Goal: Obtain resource: Download file/media

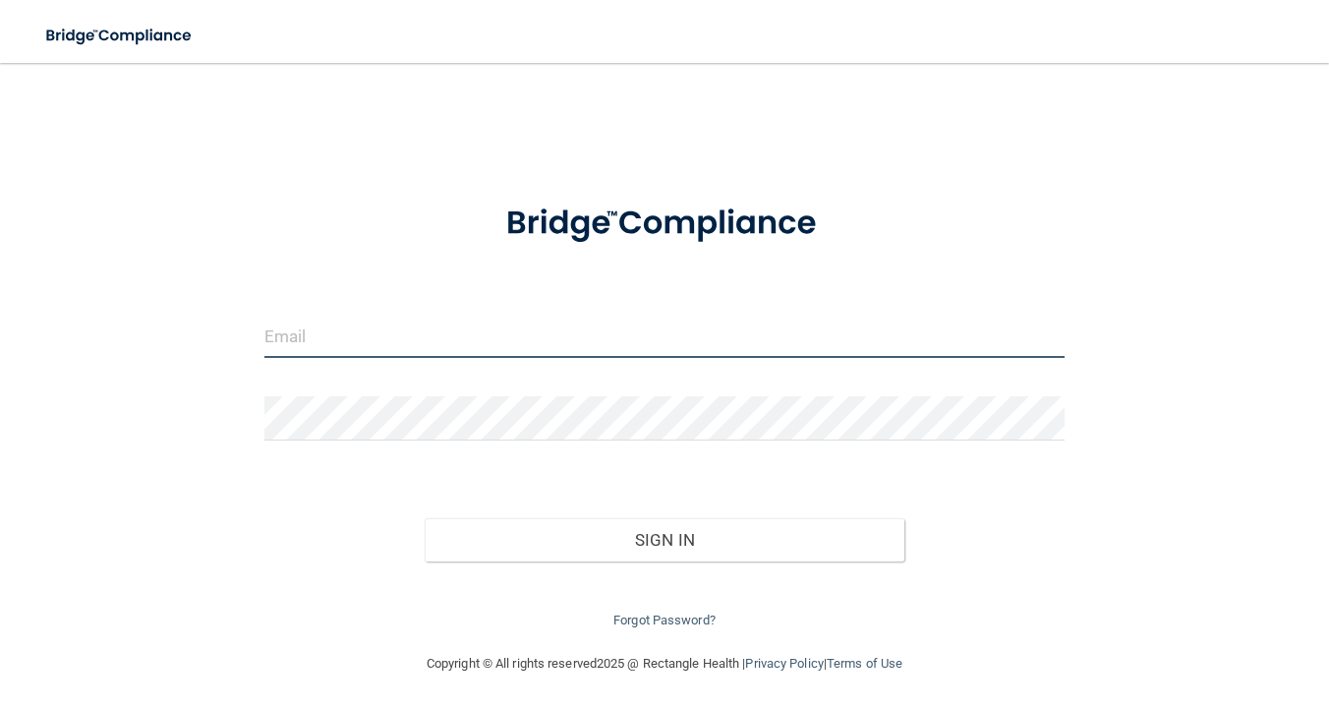
type input "[EMAIL_ADDRESS][DOMAIN_NAME]"
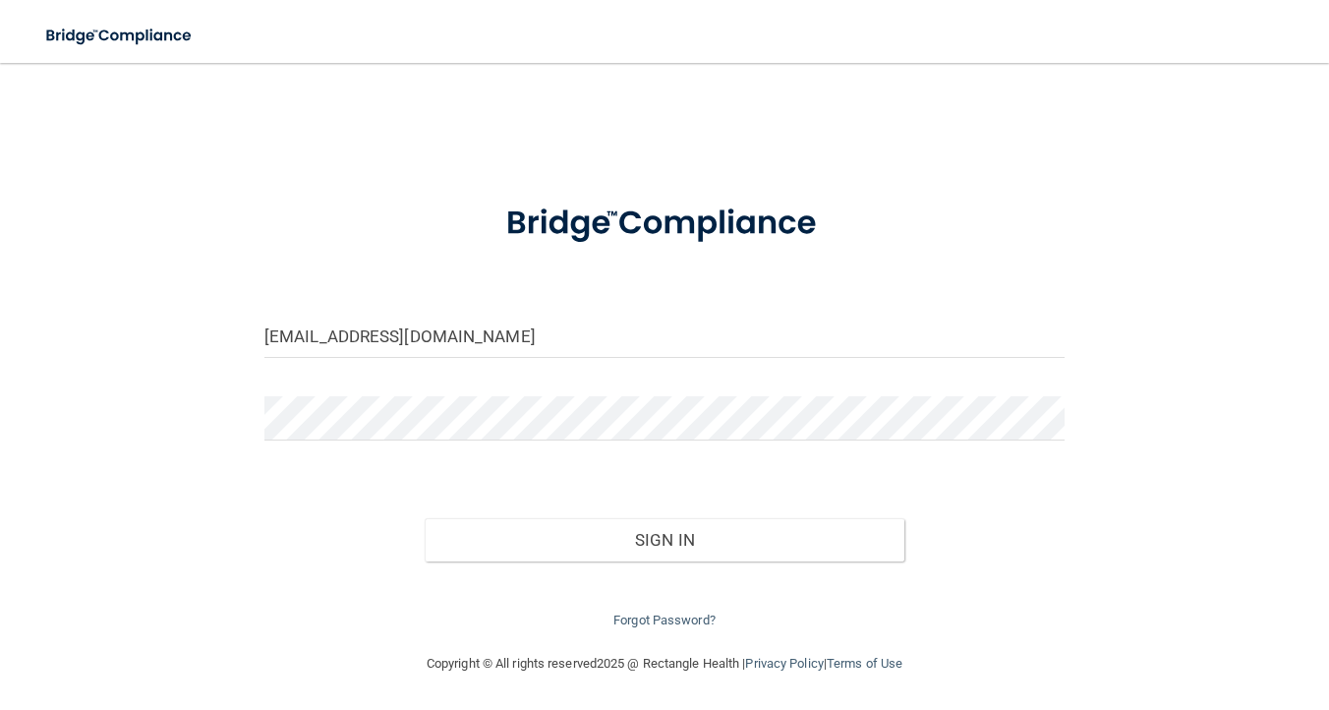
click at [639, 328] on input "[EMAIL_ADDRESS][DOMAIN_NAME]" at bounding box center [664, 336] width 800 height 44
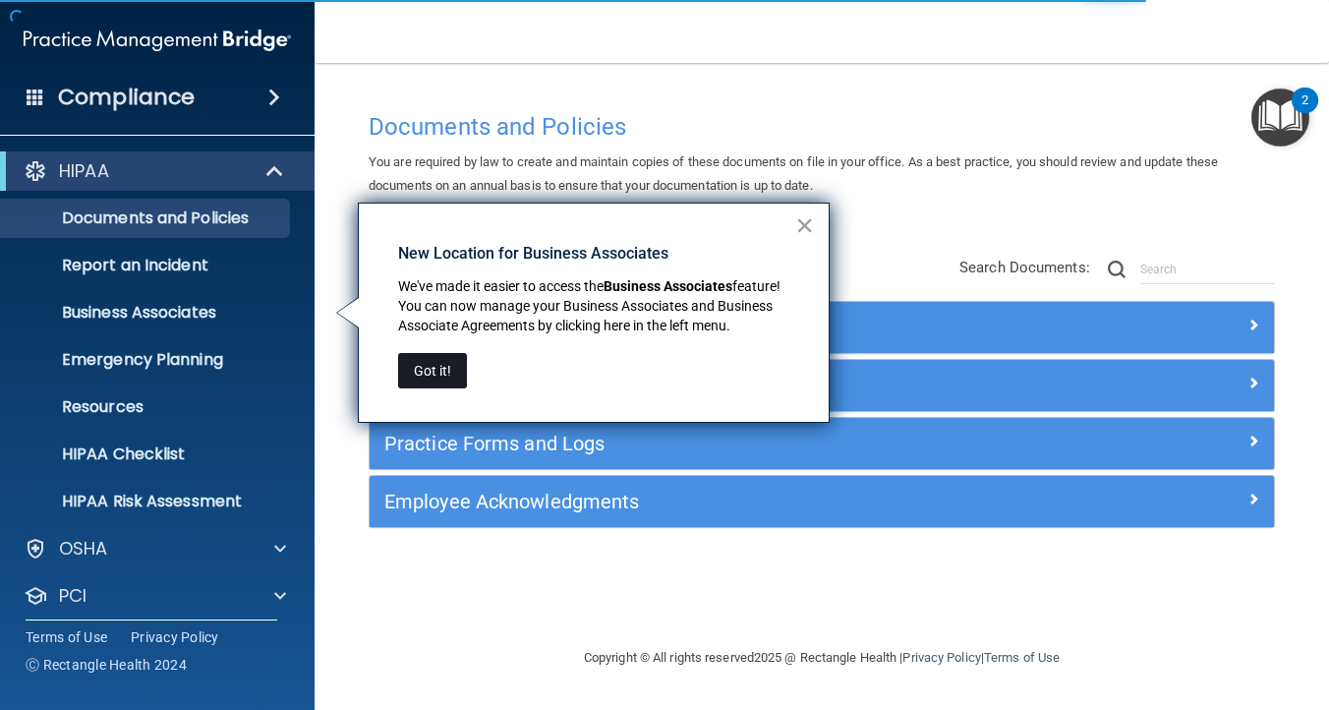
click at [444, 378] on button "Got it!" at bounding box center [432, 370] width 69 height 35
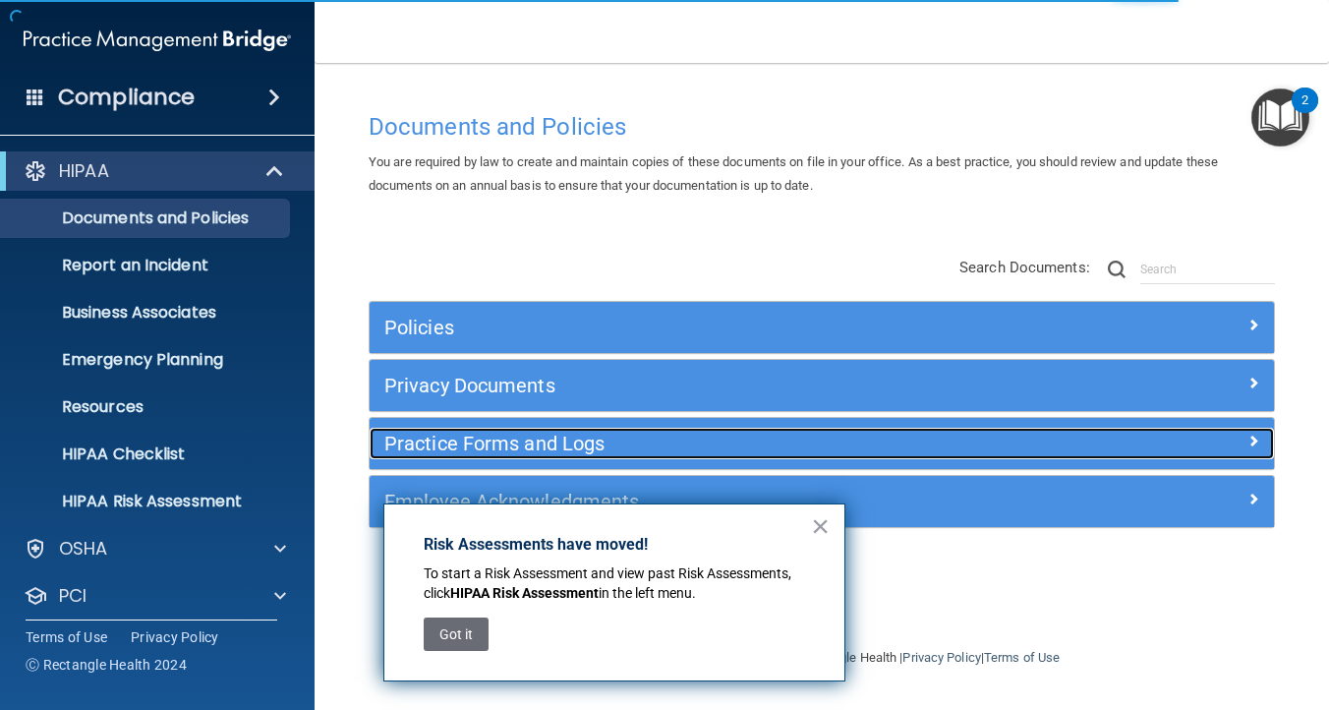
click at [517, 443] on h5 "Practice Forms and Logs" at bounding box center [708, 443] width 649 height 22
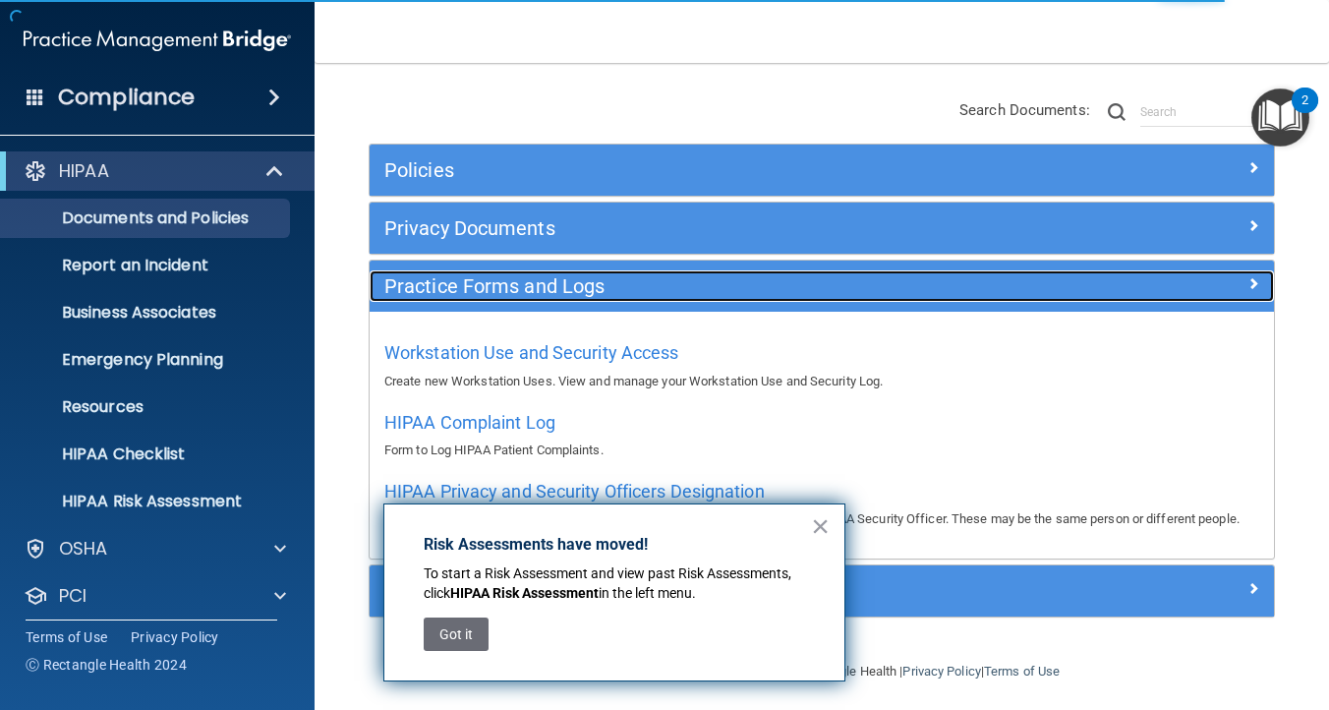
scroll to position [166, 0]
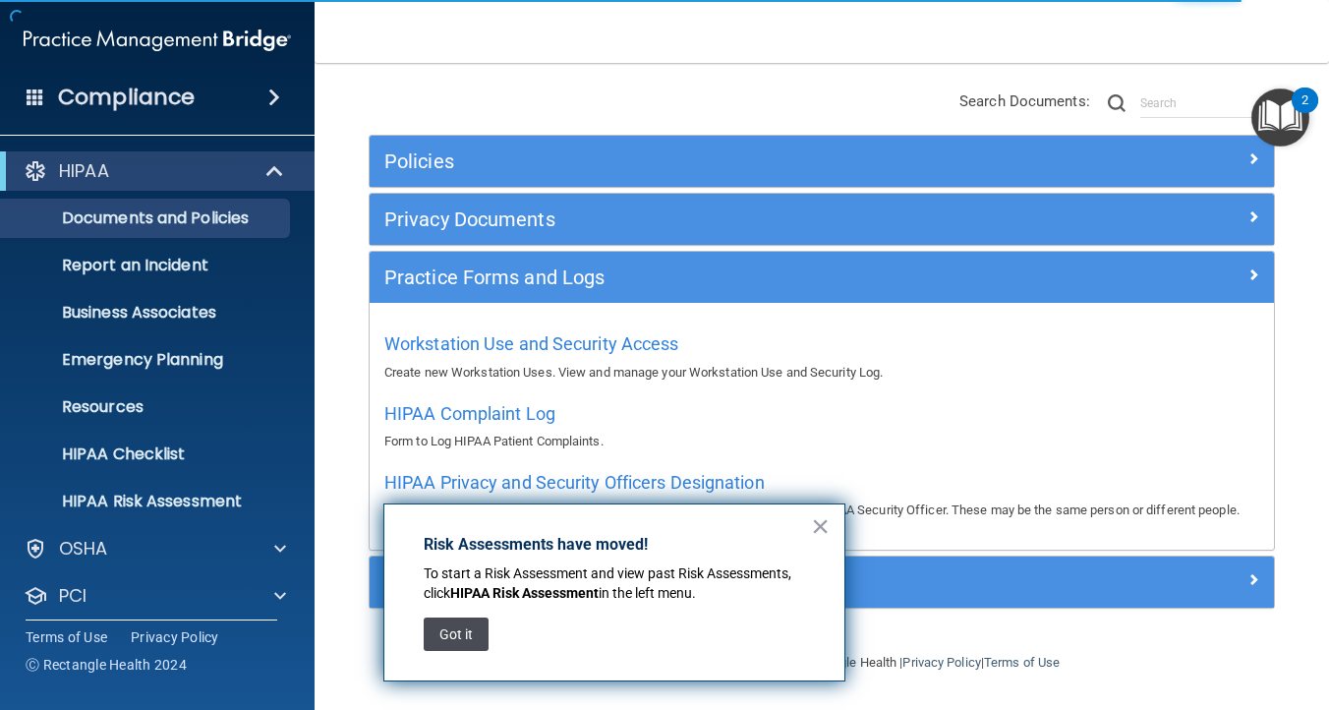
click at [463, 631] on button "Got it" at bounding box center [456, 633] width 65 height 33
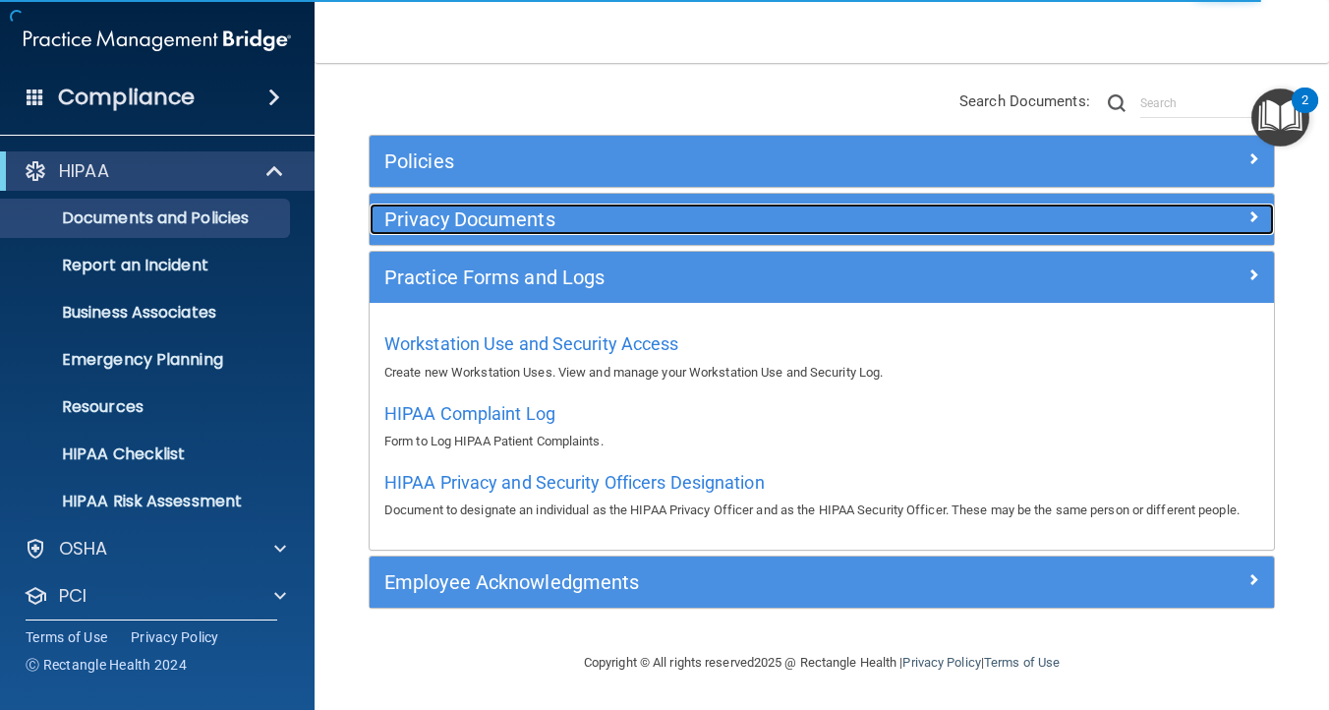
click at [495, 221] on h5 "Privacy Documents" at bounding box center [708, 219] width 649 height 22
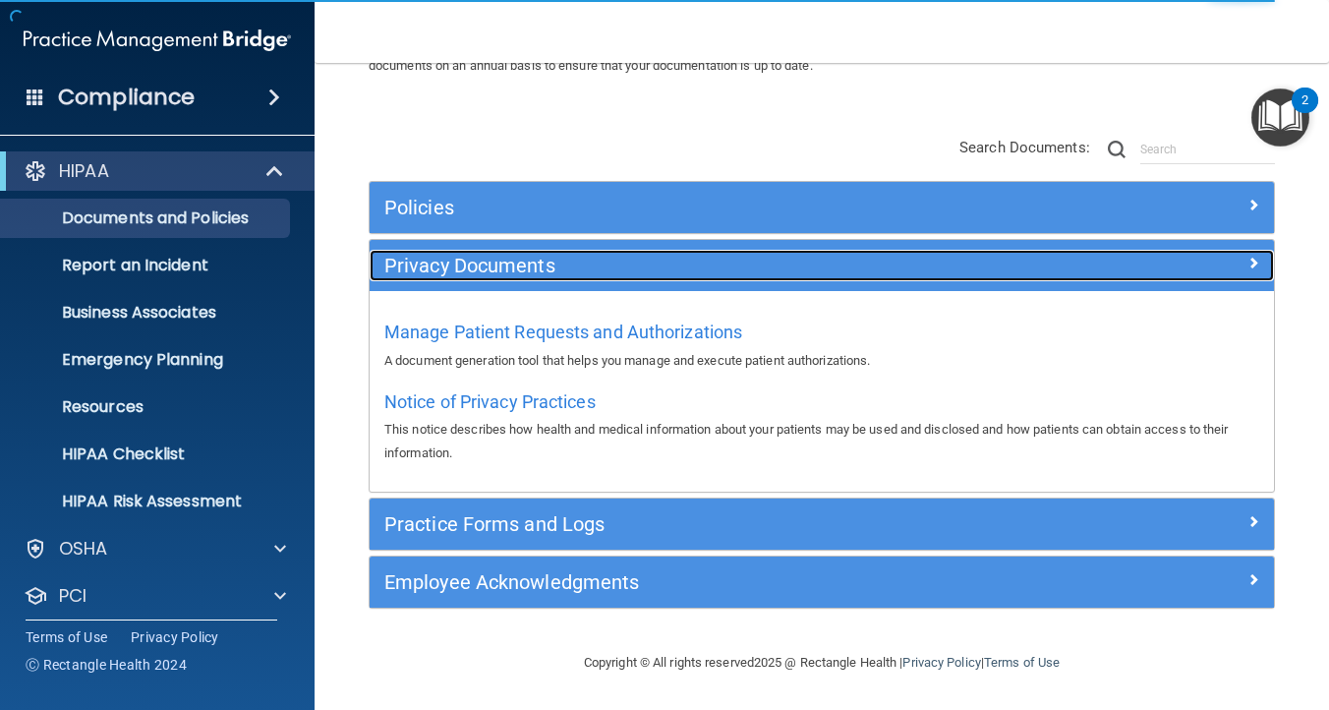
scroll to position [121, 0]
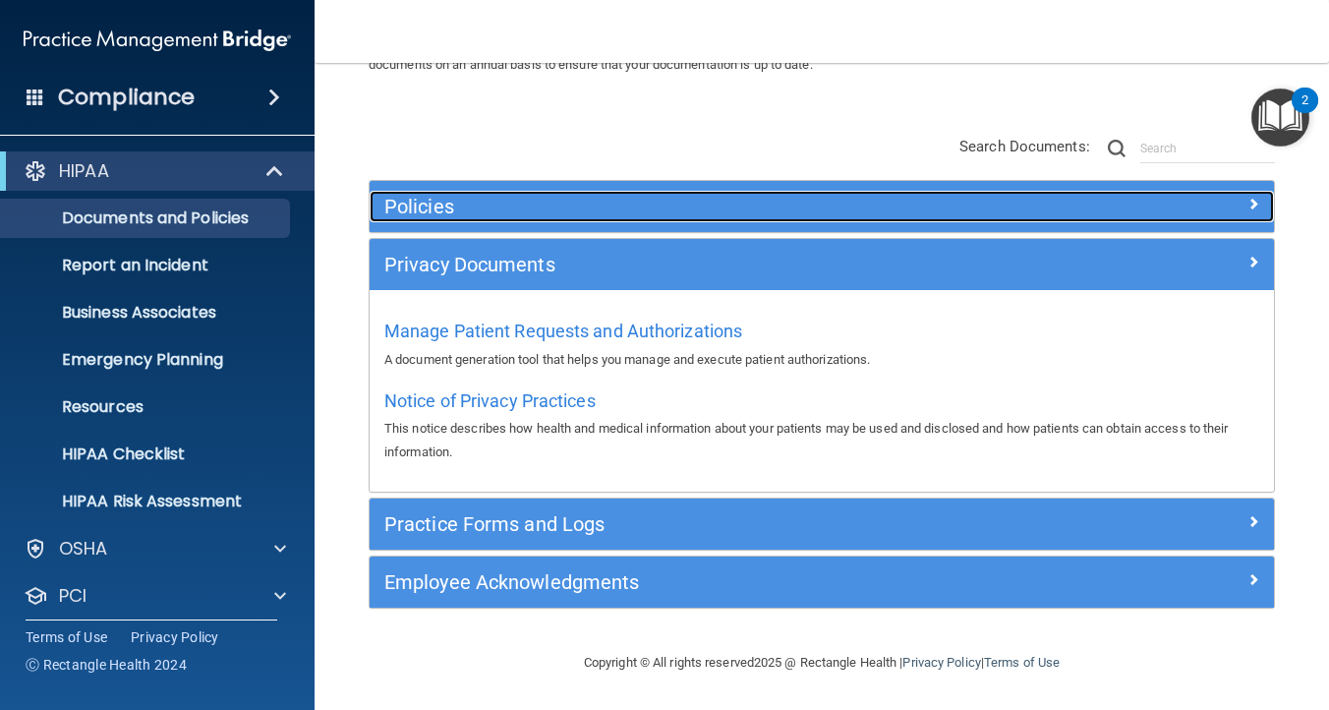
click at [432, 211] on h5 "Policies" at bounding box center [708, 207] width 649 height 22
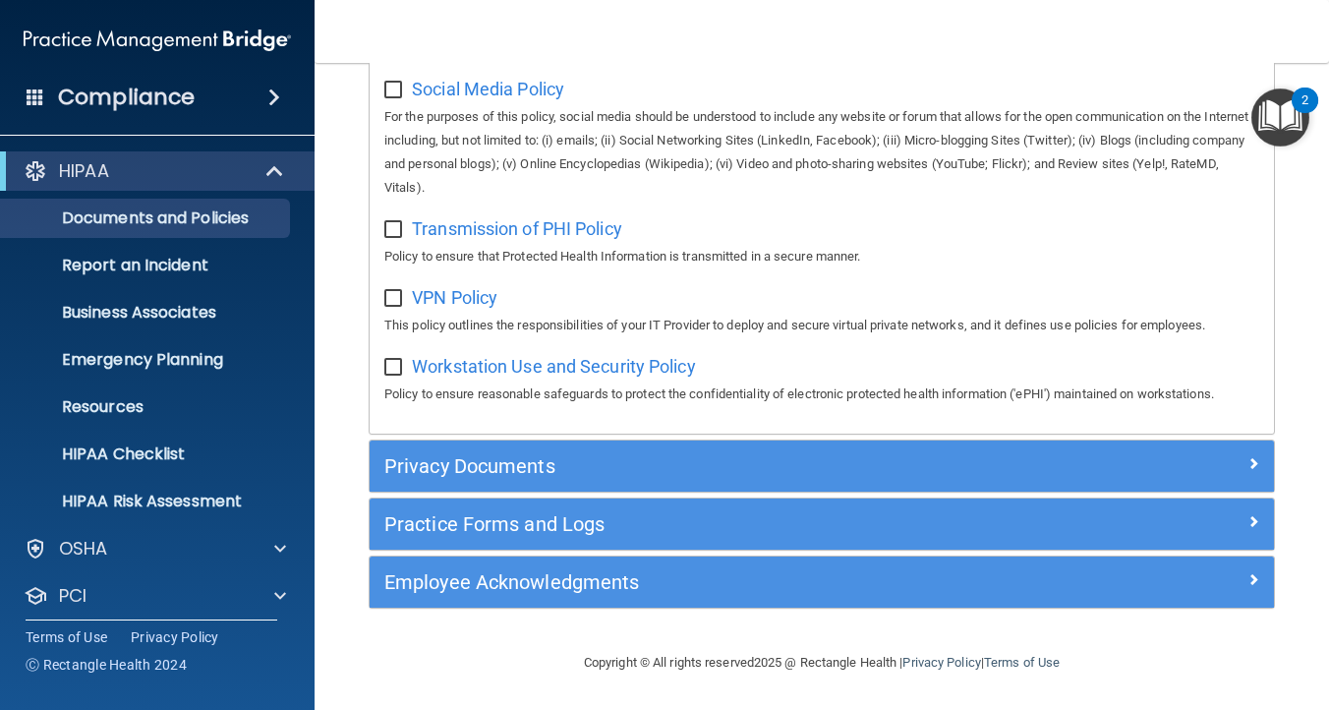
scroll to position [1702, 0]
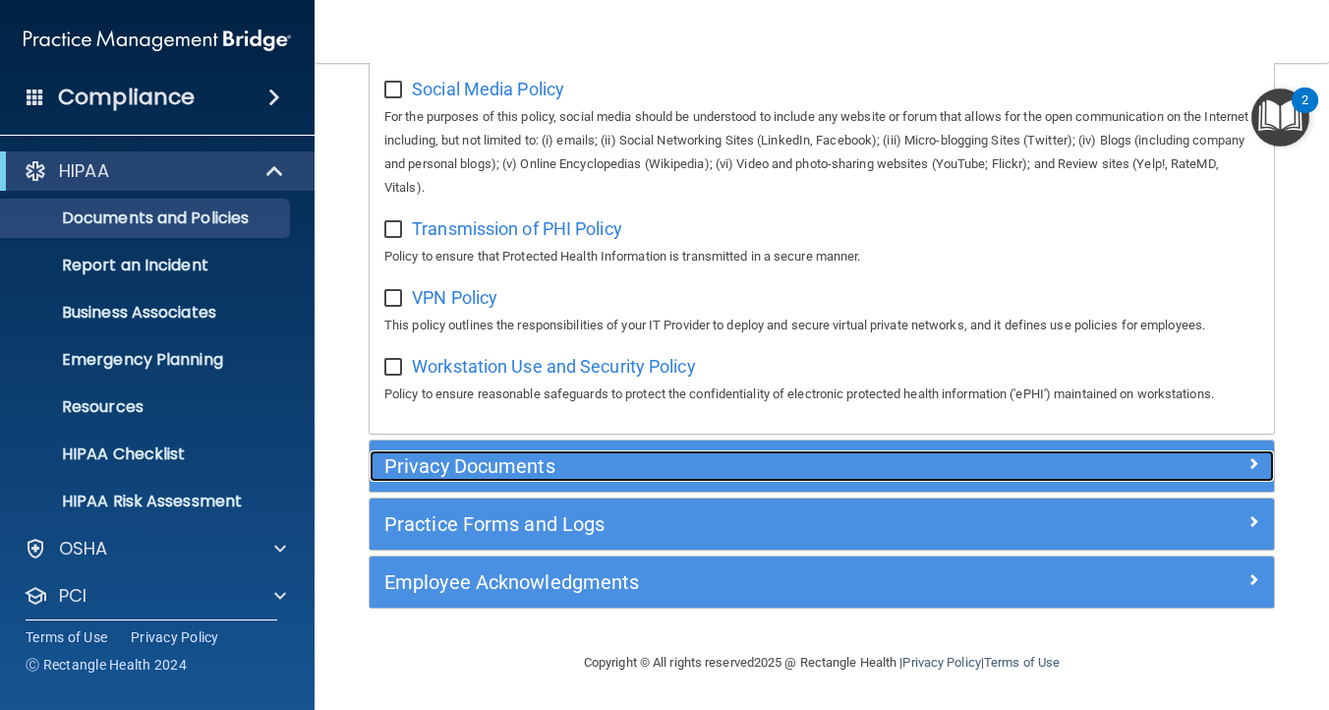
click at [539, 476] on h5 "Privacy Documents" at bounding box center [708, 466] width 649 height 22
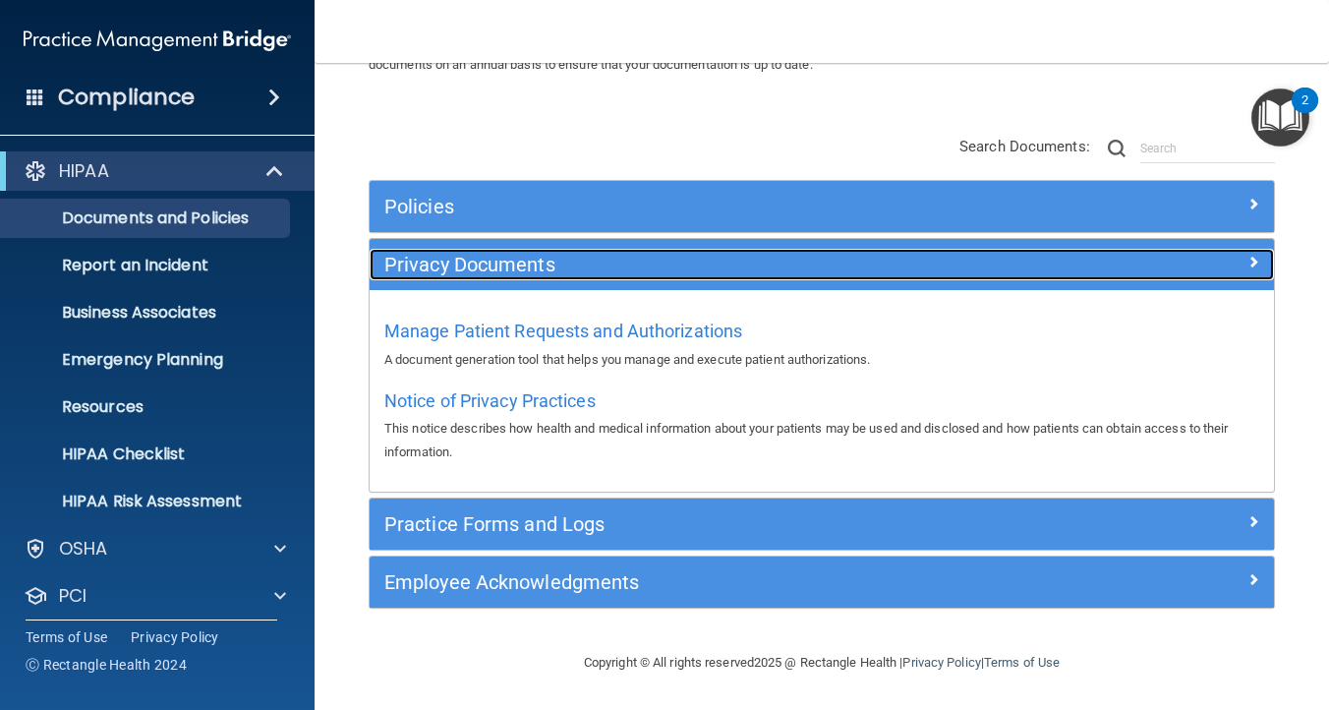
scroll to position [121, 0]
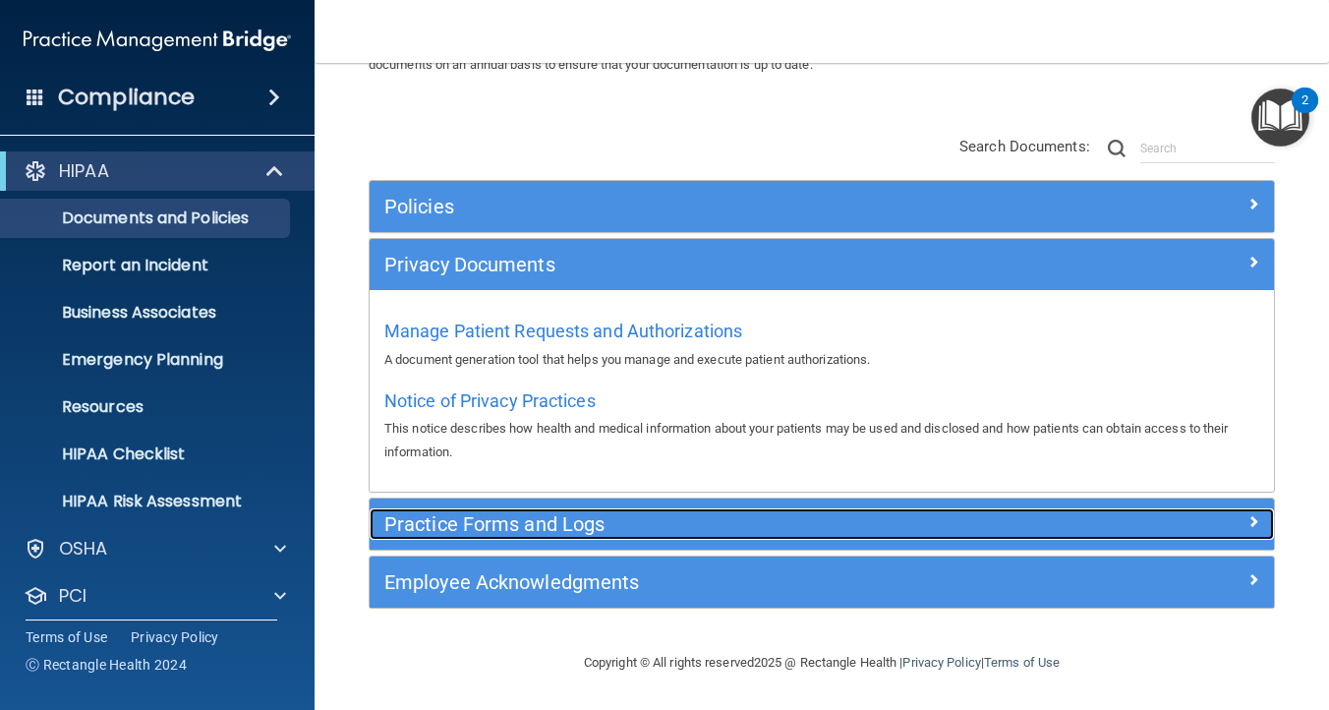
click at [538, 519] on h5 "Practice Forms and Logs" at bounding box center [708, 524] width 649 height 22
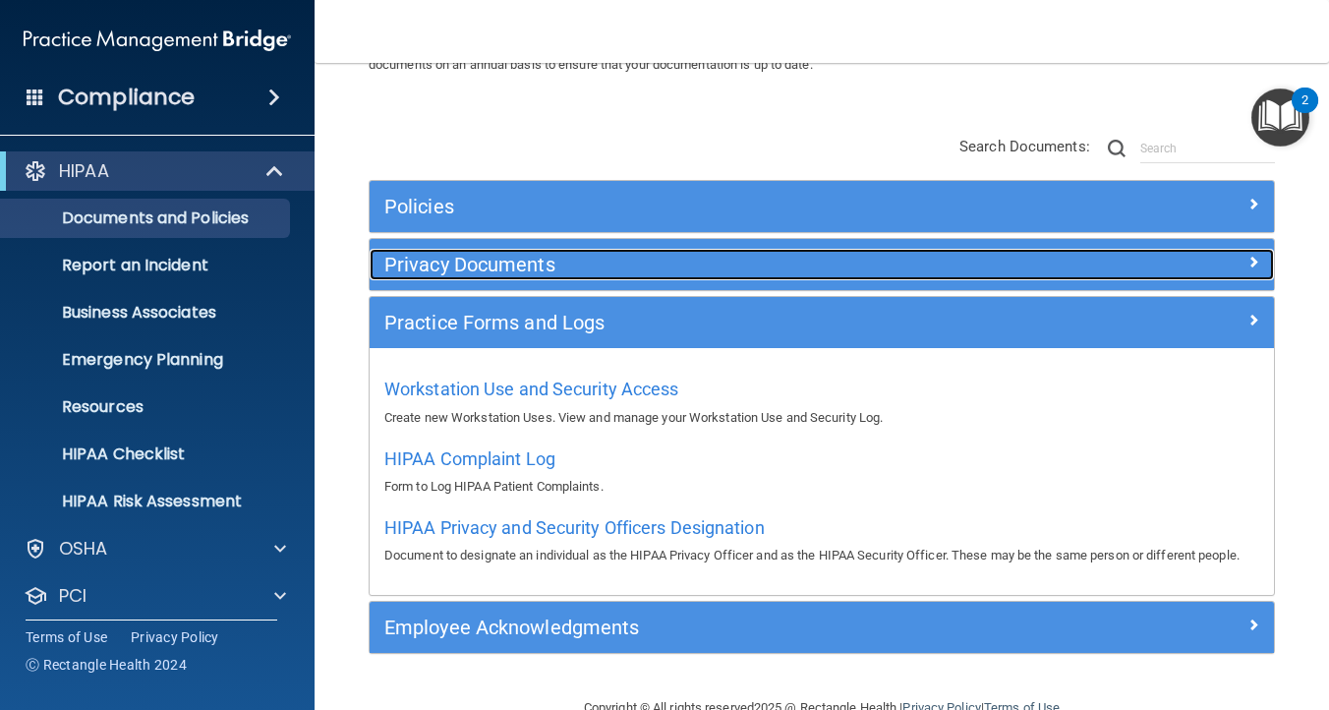
click at [527, 274] on h5 "Privacy Documents" at bounding box center [708, 265] width 649 height 22
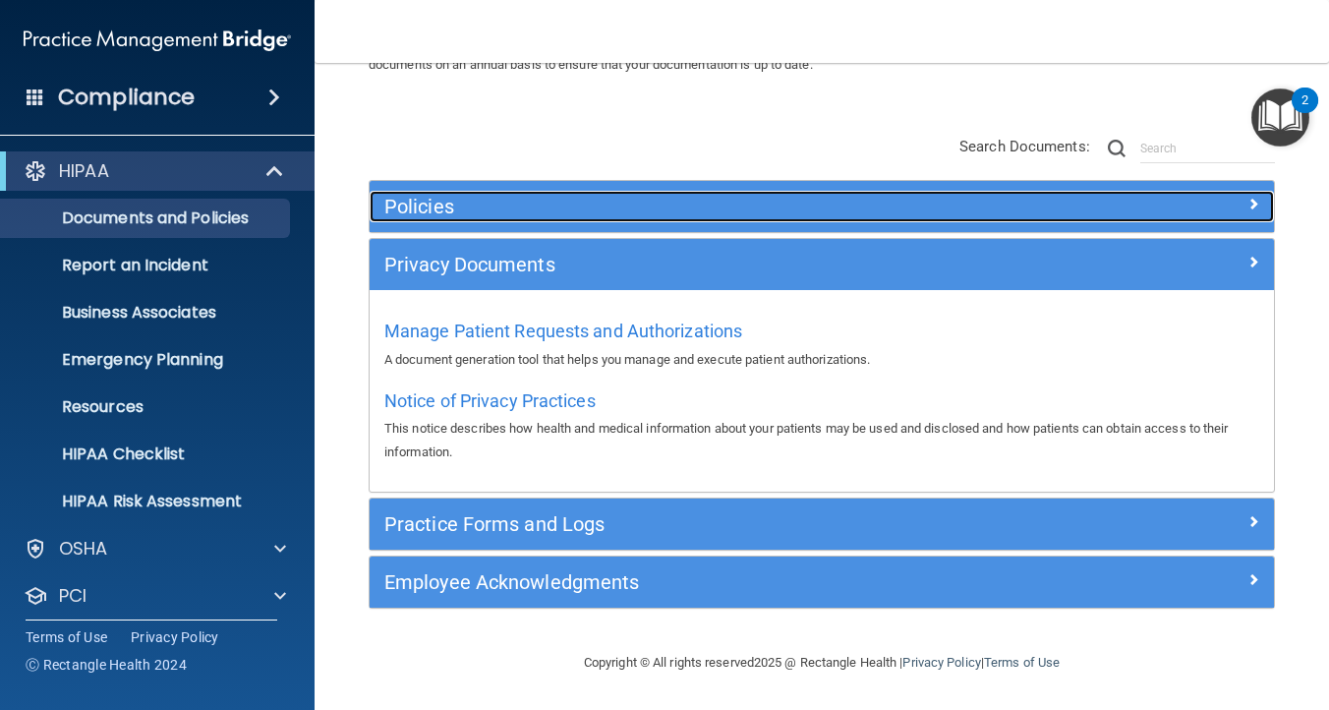
click at [516, 212] on h5 "Policies" at bounding box center [708, 207] width 649 height 22
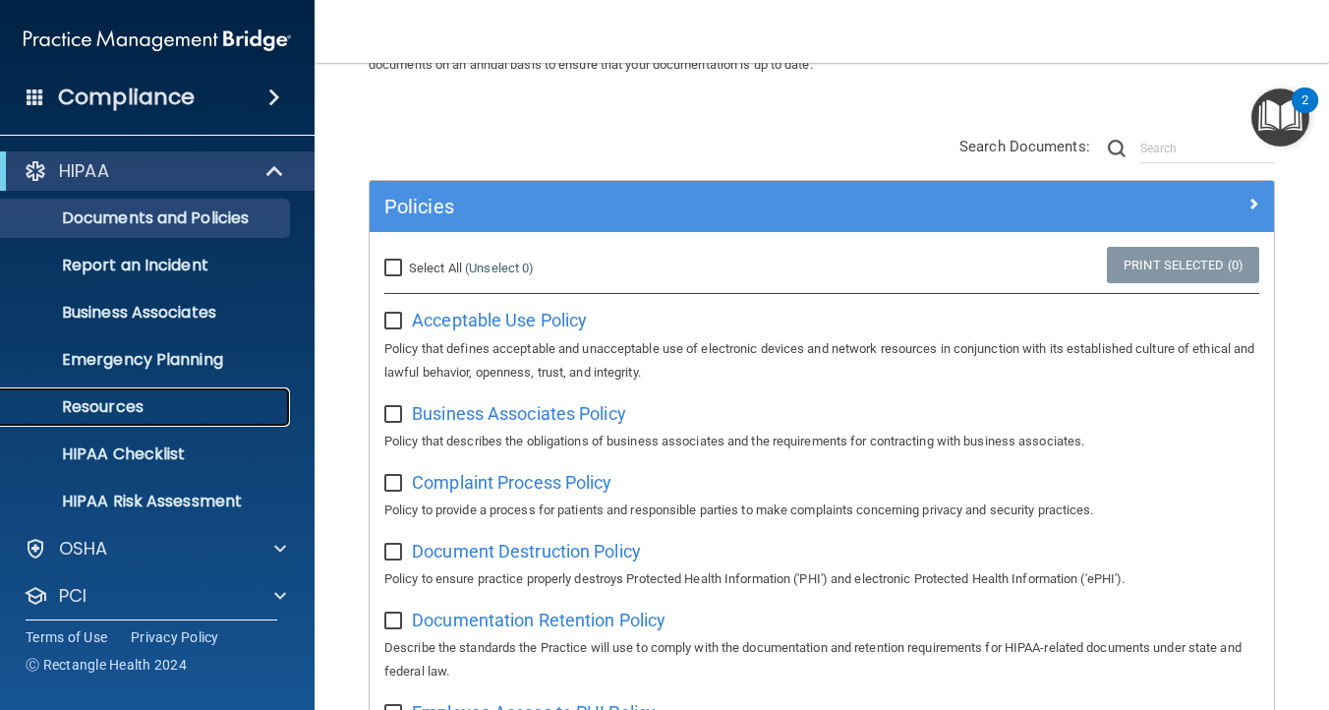
click at [127, 414] on p "Resources" at bounding box center [147, 407] width 268 height 20
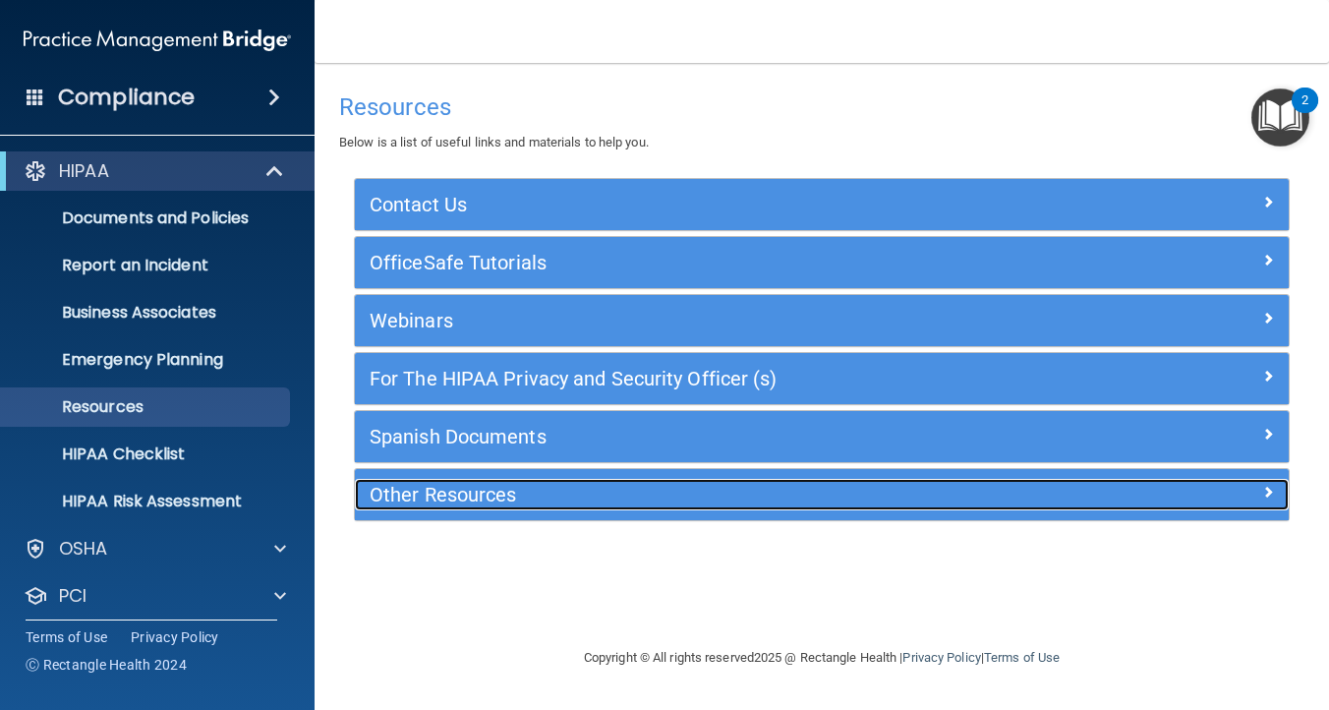
click at [535, 498] on h5 "Other Resources" at bounding box center [705, 495] width 671 height 22
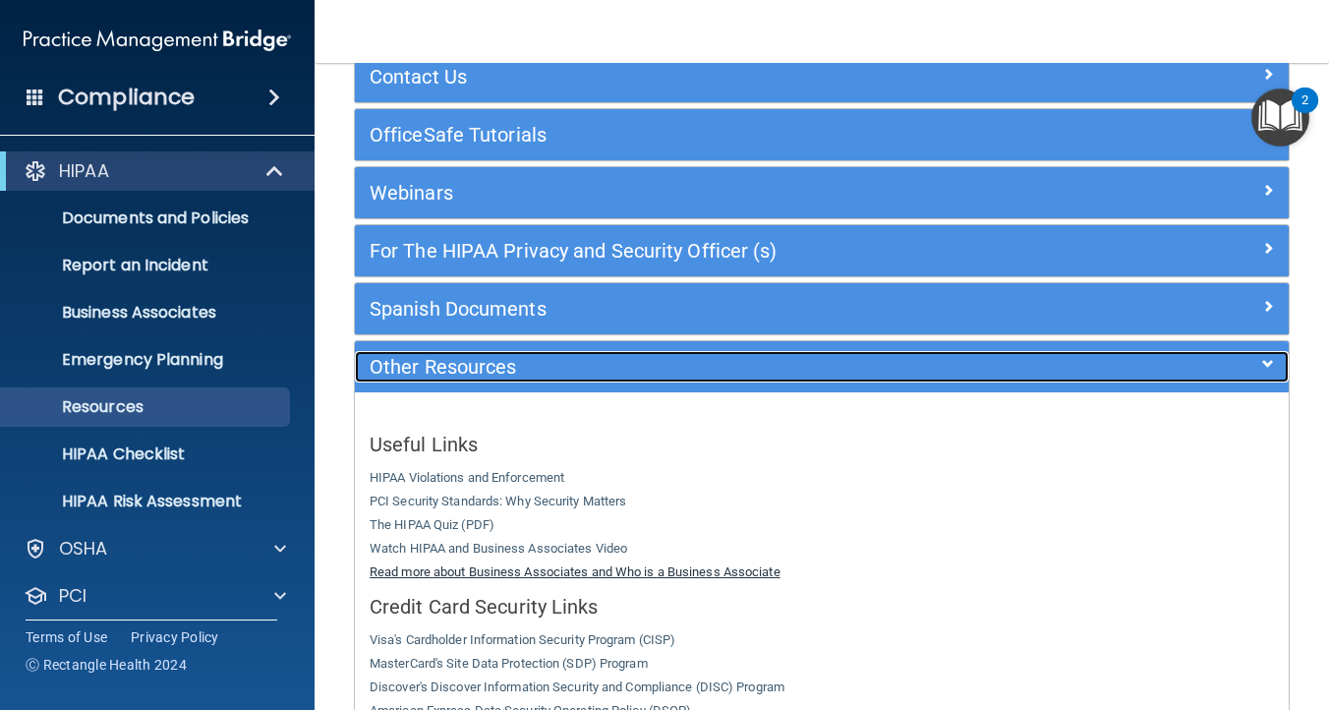
scroll to position [119, 0]
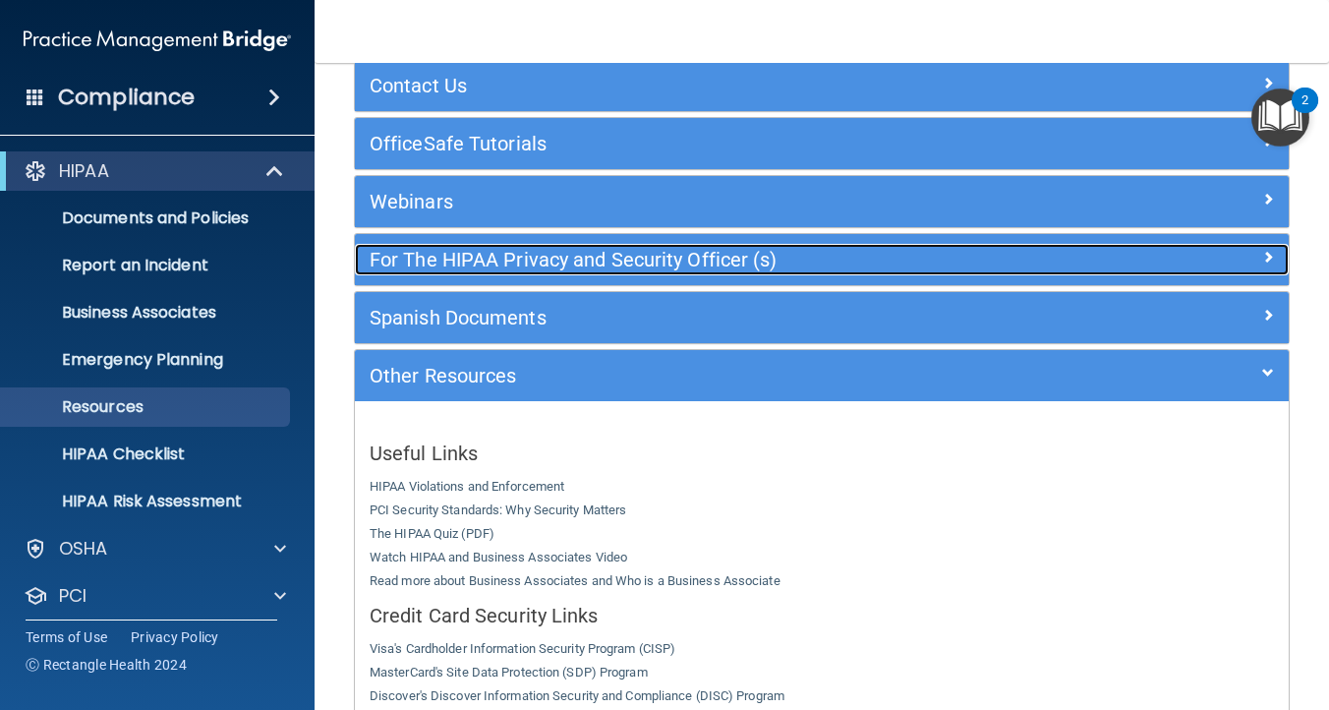
click at [592, 263] on h5 "For The HIPAA Privacy and Security Officer (s)" at bounding box center [705, 260] width 671 height 22
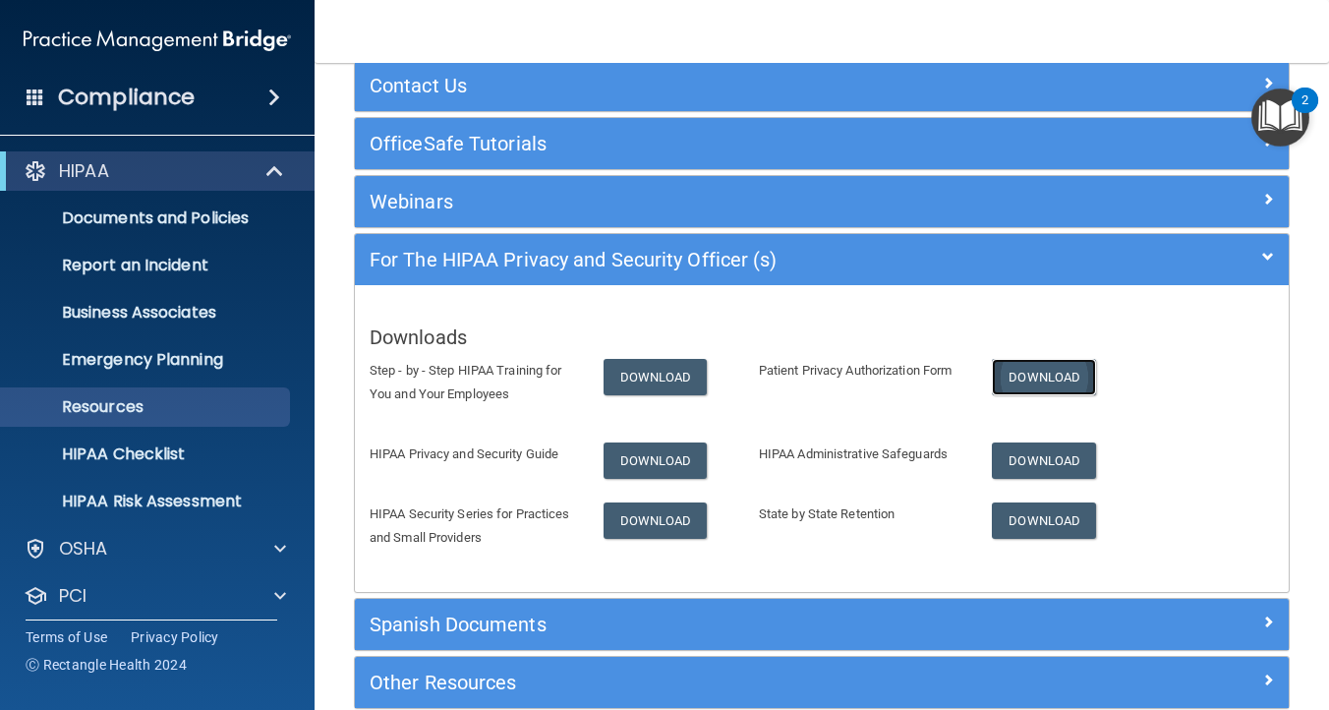
click at [1059, 373] on link "Download" at bounding box center [1044, 377] width 104 height 36
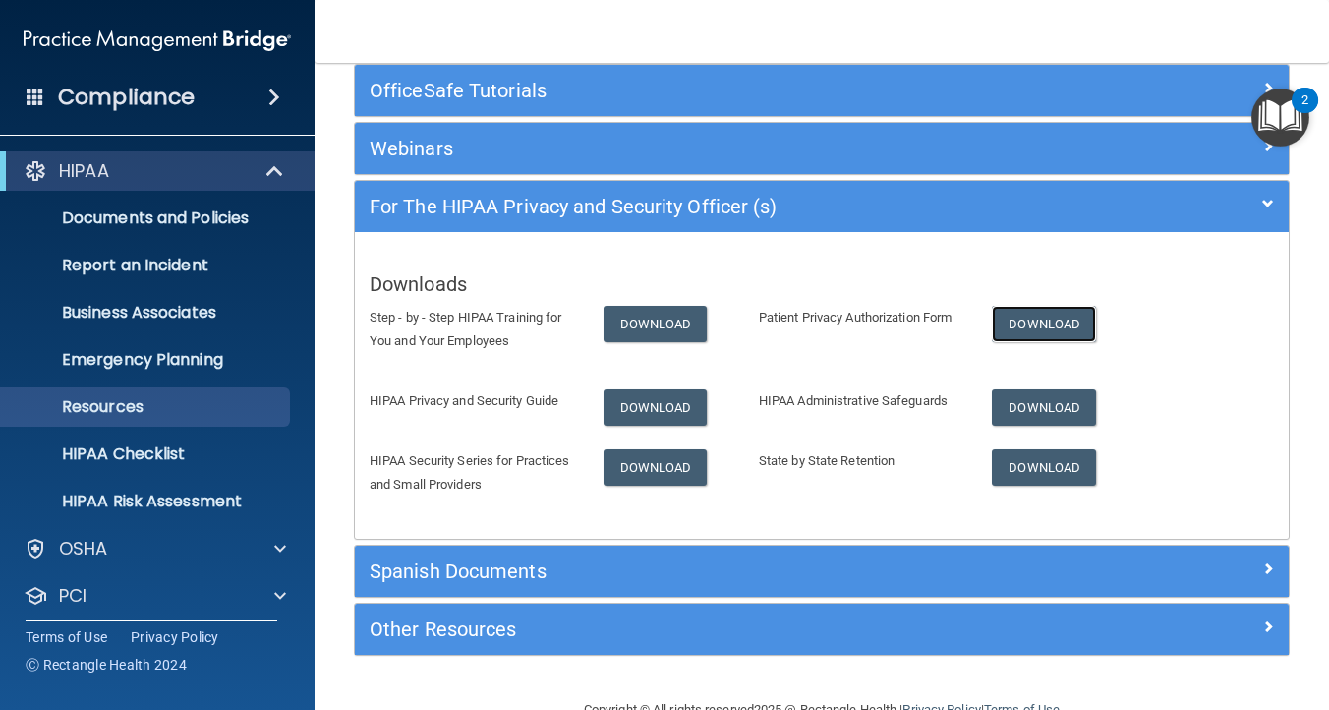
scroll to position [219, 0]
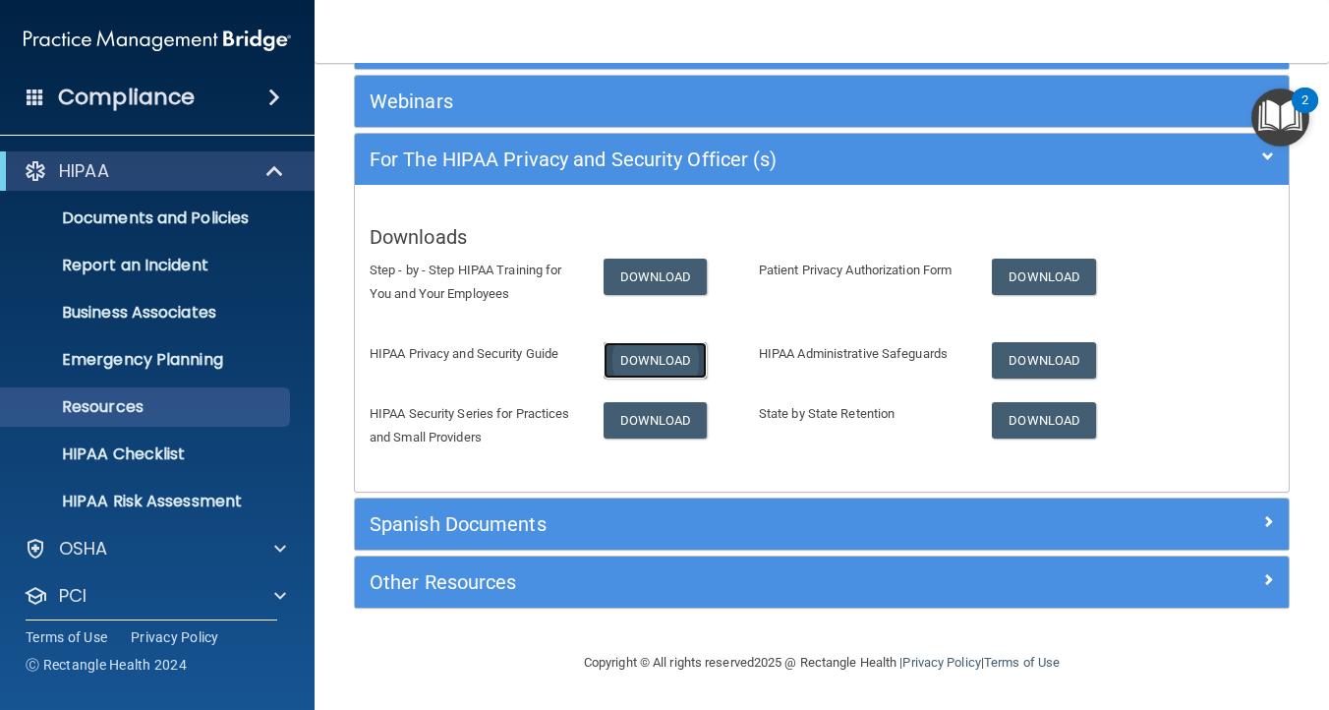
click at [642, 363] on link "Download" at bounding box center [655, 360] width 104 height 36
